Goal: Find specific page/section

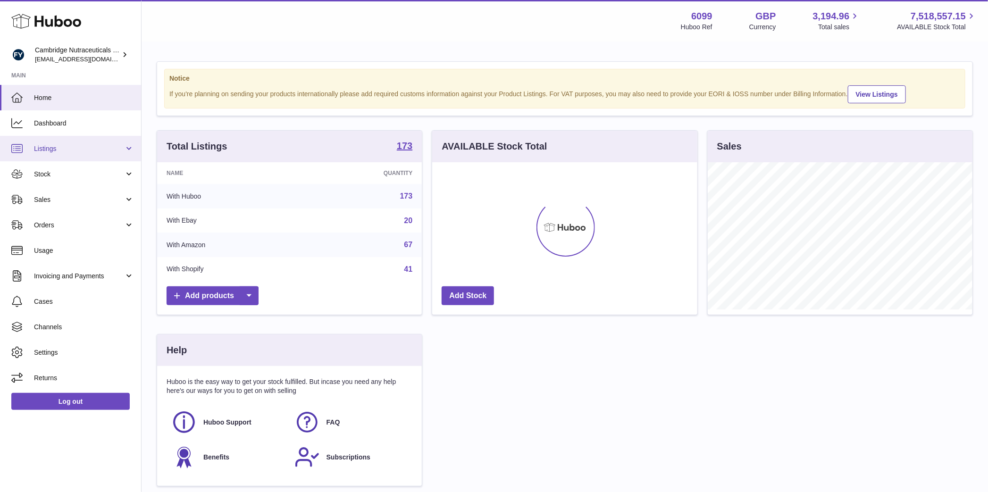
scroll to position [147, 265]
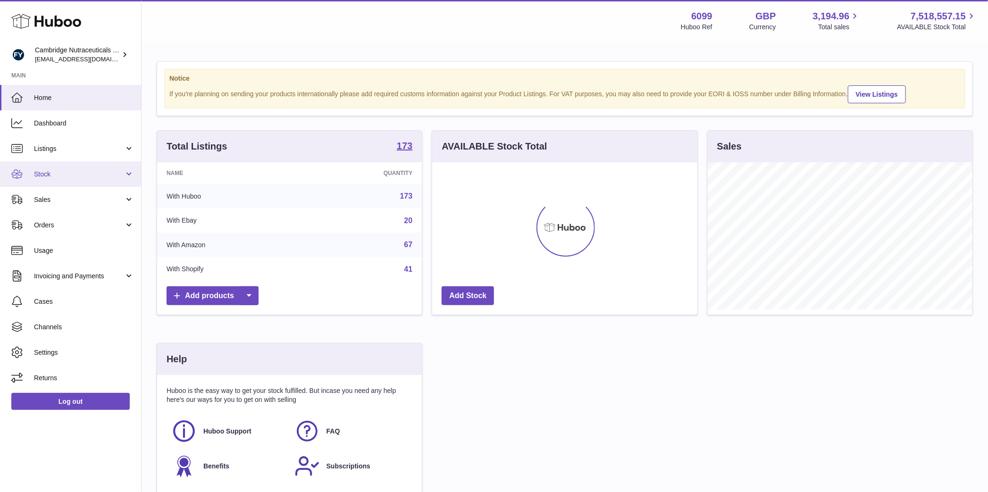
click at [64, 175] on span "Stock" at bounding box center [79, 174] width 90 height 9
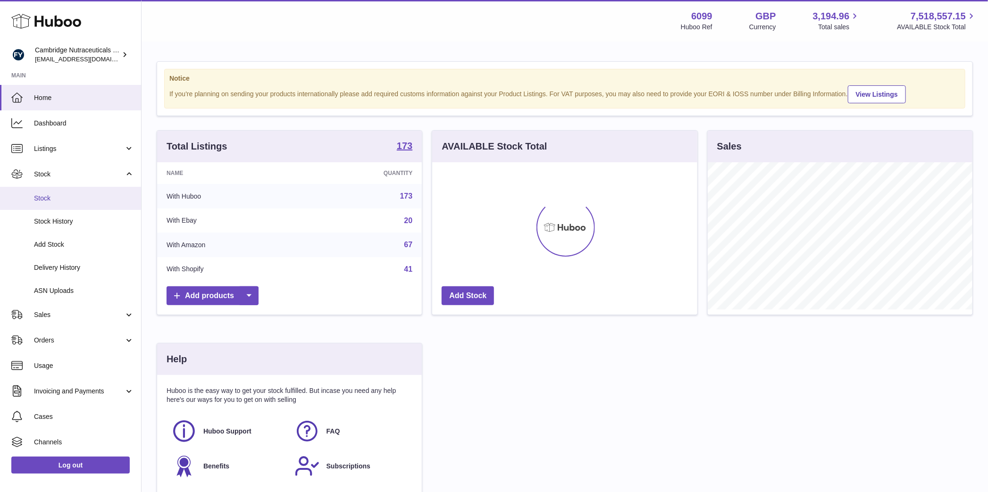
click at [59, 205] on link "Stock" at bounding box center [70, 198] width 141 height 23
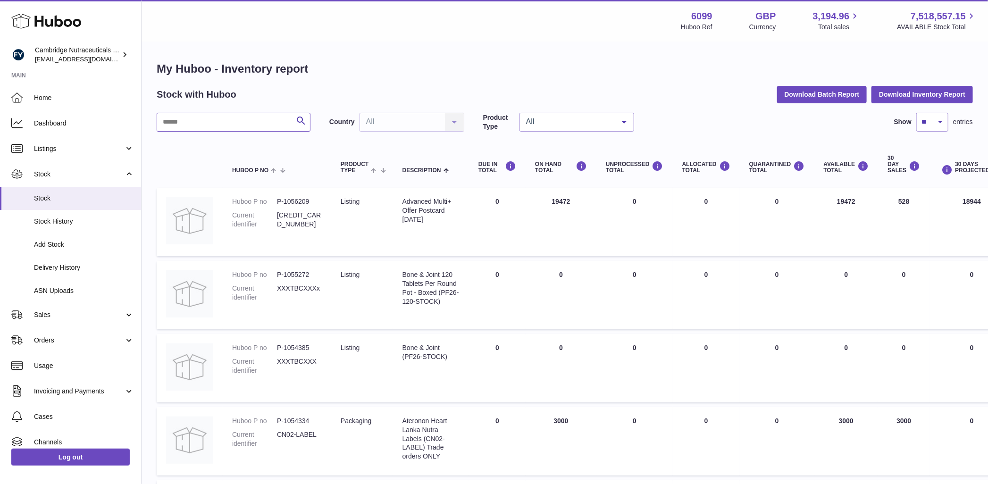
click at [205, 123] on input "text" at bounding box center [234, 122] width 154 height 19
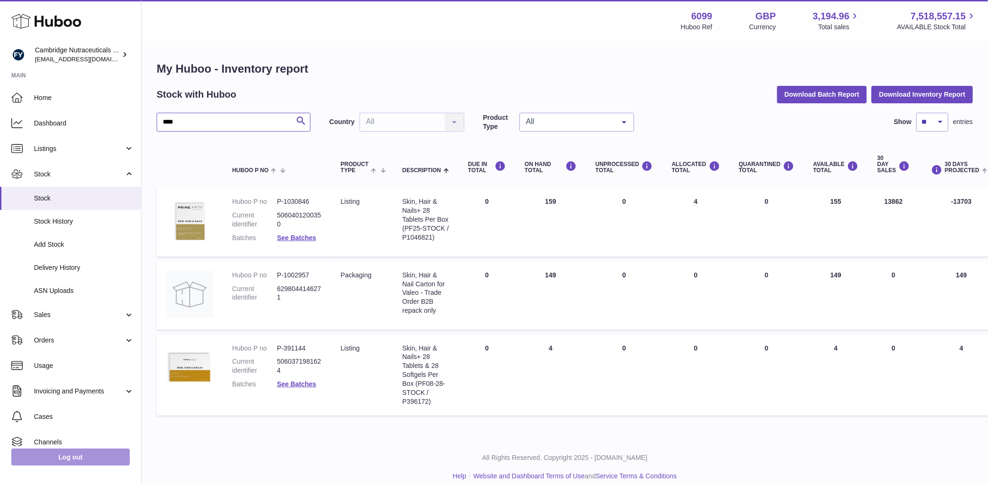
type input "****"
click at [61, 466] on link "Log out" at bounding box center [70, 457] width 118 height 17
